Goal: Task Accomplishment & Management: Use online tool/utility

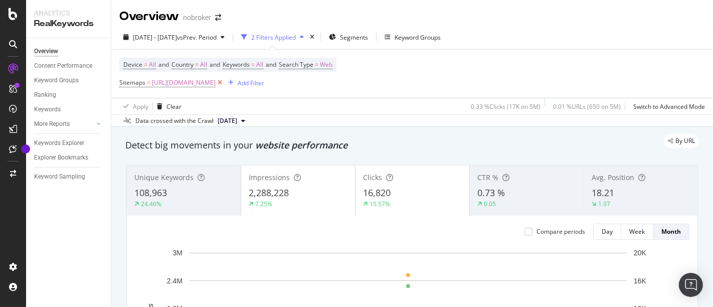
click at [224, 82] on icon at bounding box center [220, 83] width 9 height 10
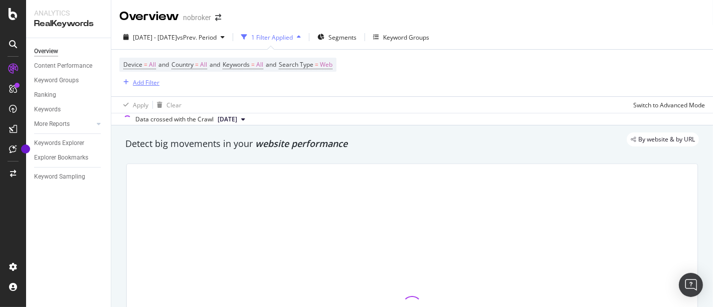
click at [141, 84] on div "Add Filter" at bounding box center [146, 82] width 27 height 9
